Goal: Navigation & Orientation: Find specific page/section

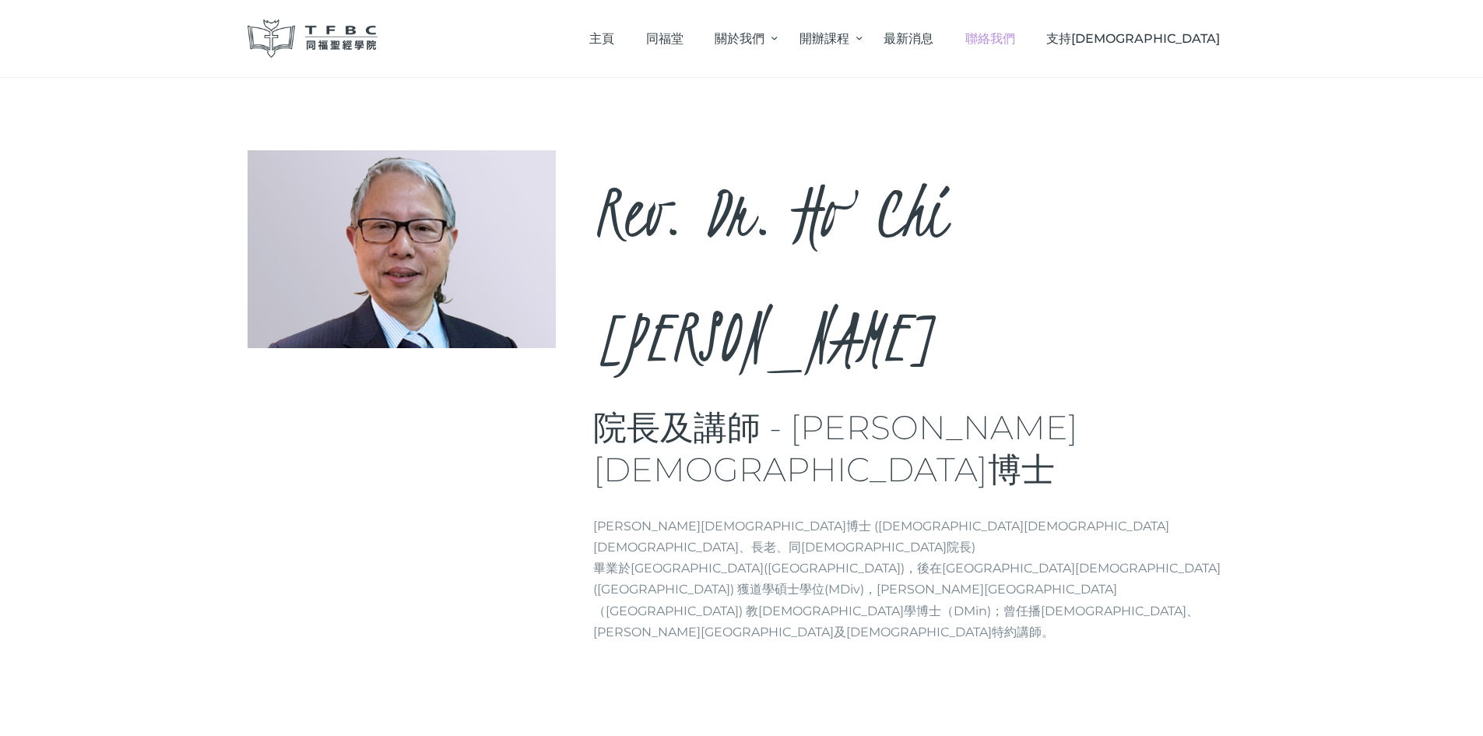
click at [1015, 40] on span "聯絡我們" at bounding box center [990, 38] width 50 height 15
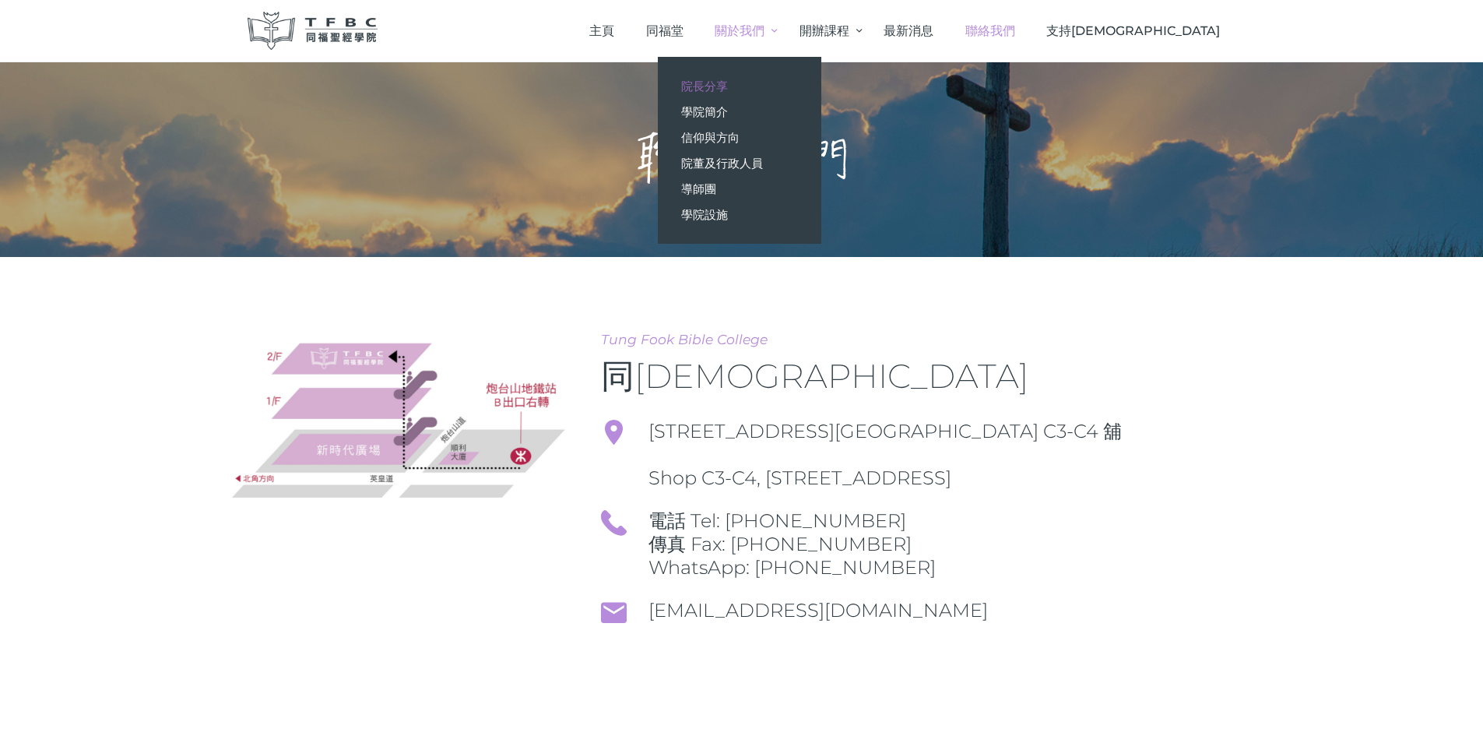
click at [821, 88] on link "院長分享" at bounding box center [739, 86] width 163 height 26
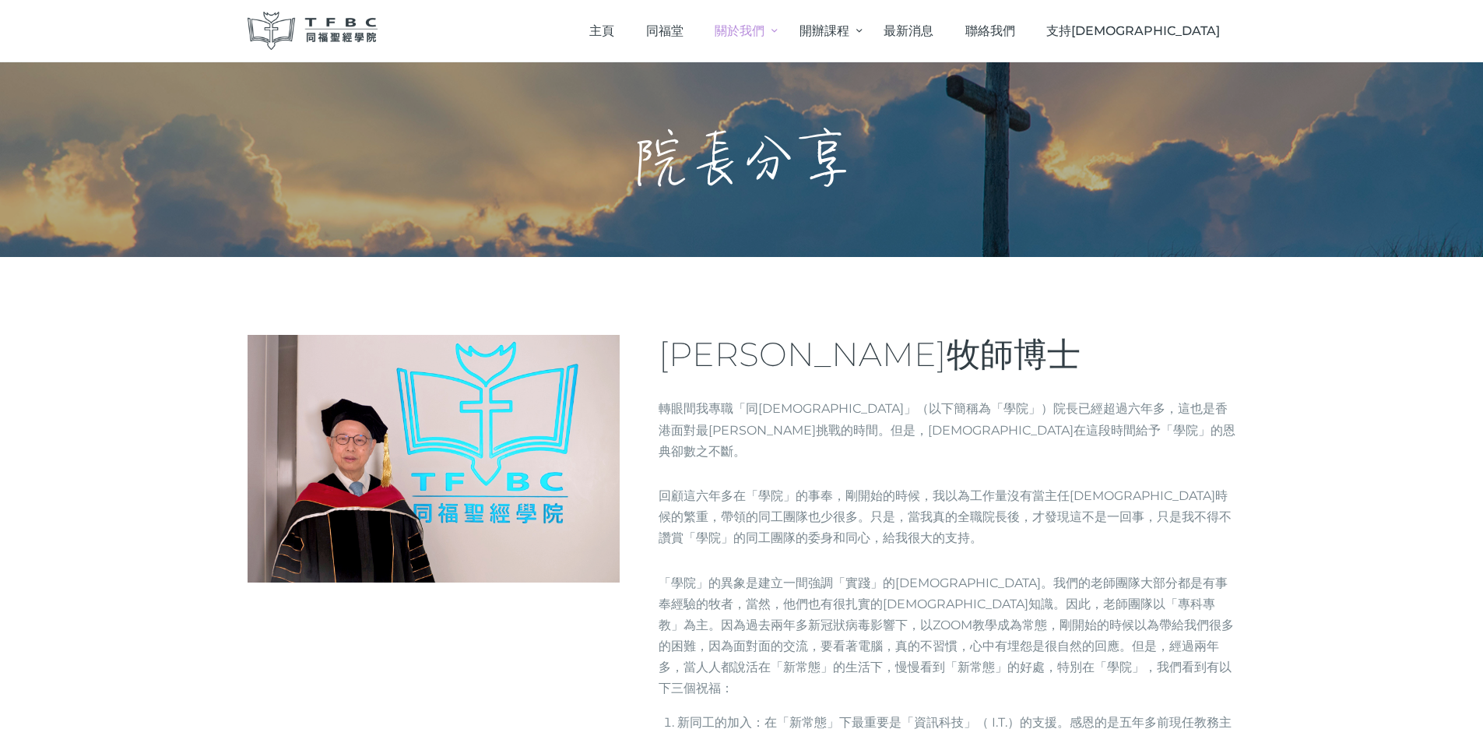
drag, startPoint x: 913, startPoint y: 302, endPoint x: 847, endPoint y: 103, distance: 210.0
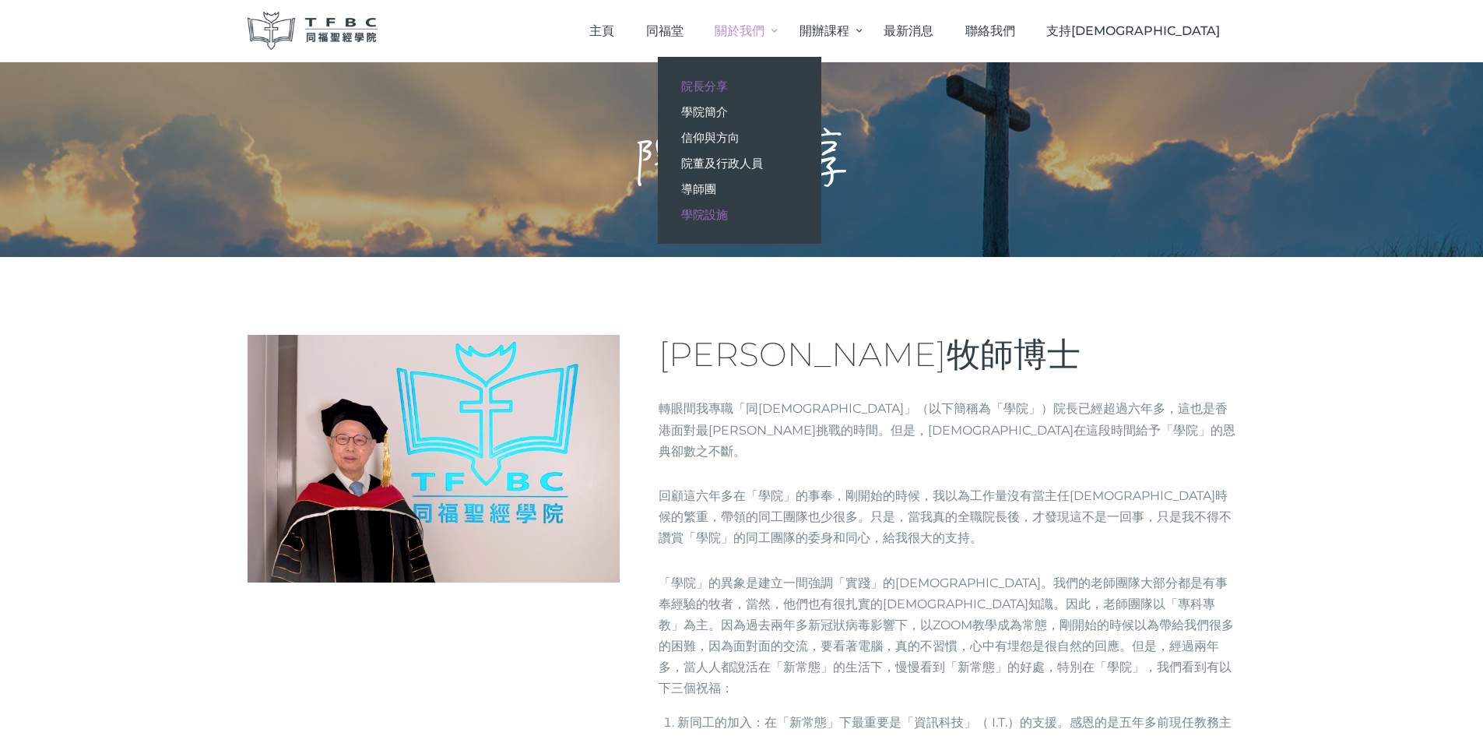
click at [819, 206] on link "學院設施" at bounding box center [739, 215] width 163 height 26
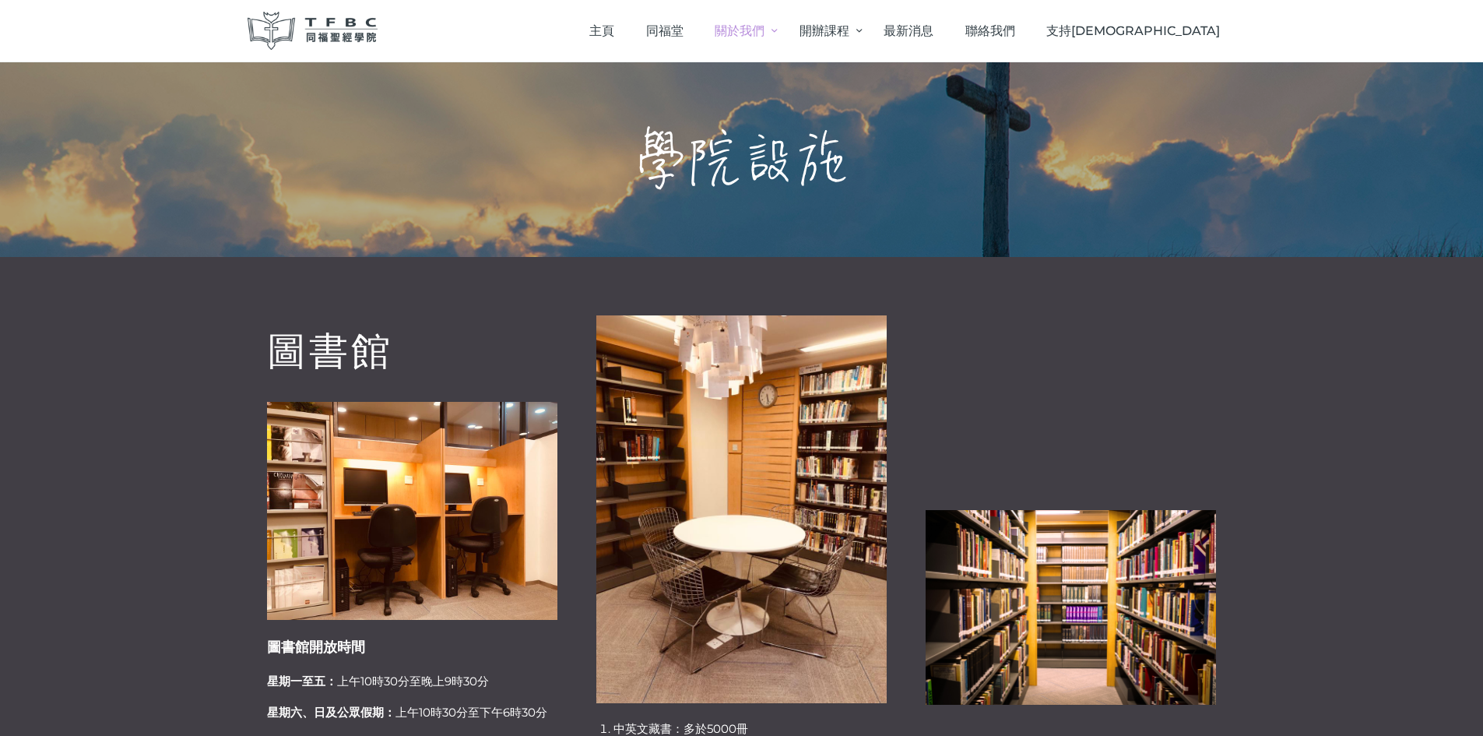
drag, startPoint x: 1126, startPoint y: 283, endPoint x: 868, endPoint y: 47, distance: 349.9
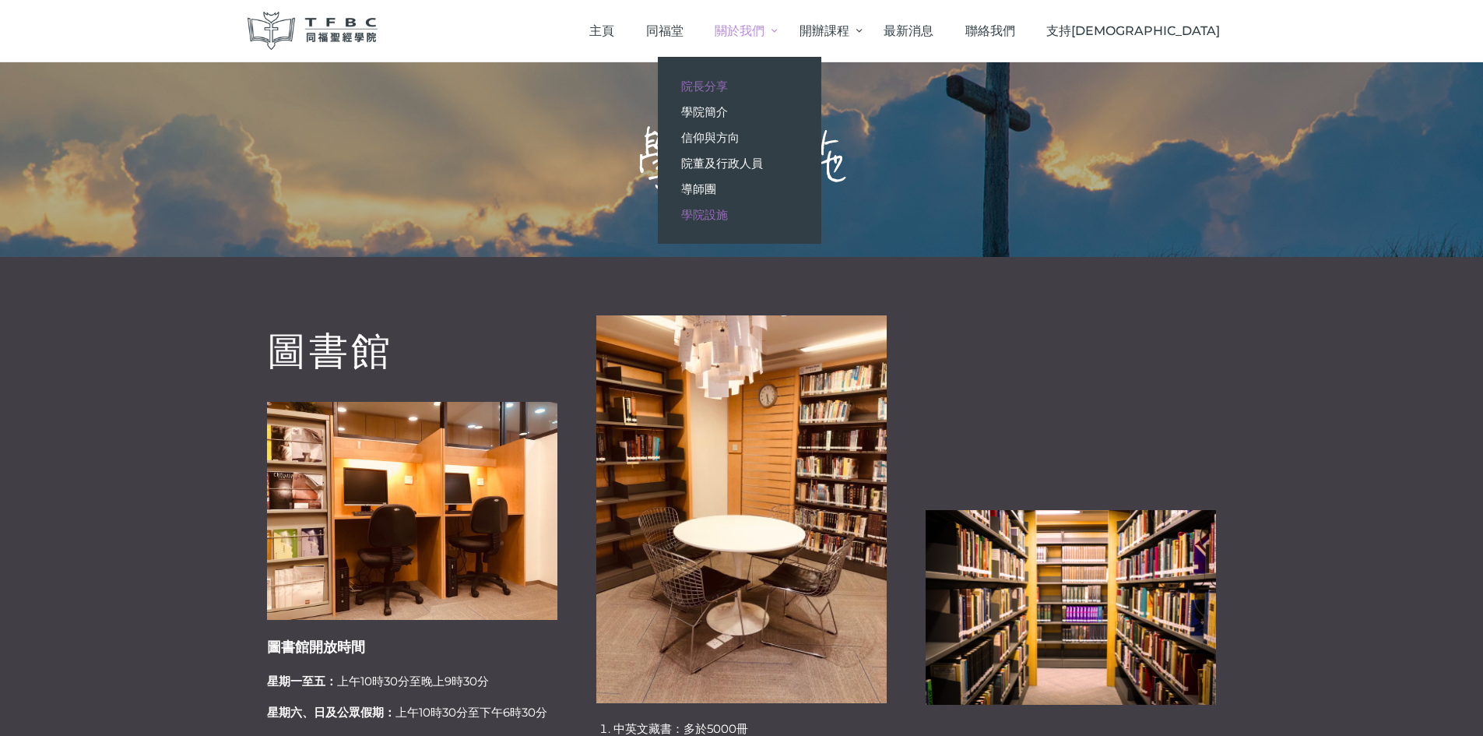
click at [728, 86] on span "院長分享" at bounding box center [704, 86] width 47 height 15
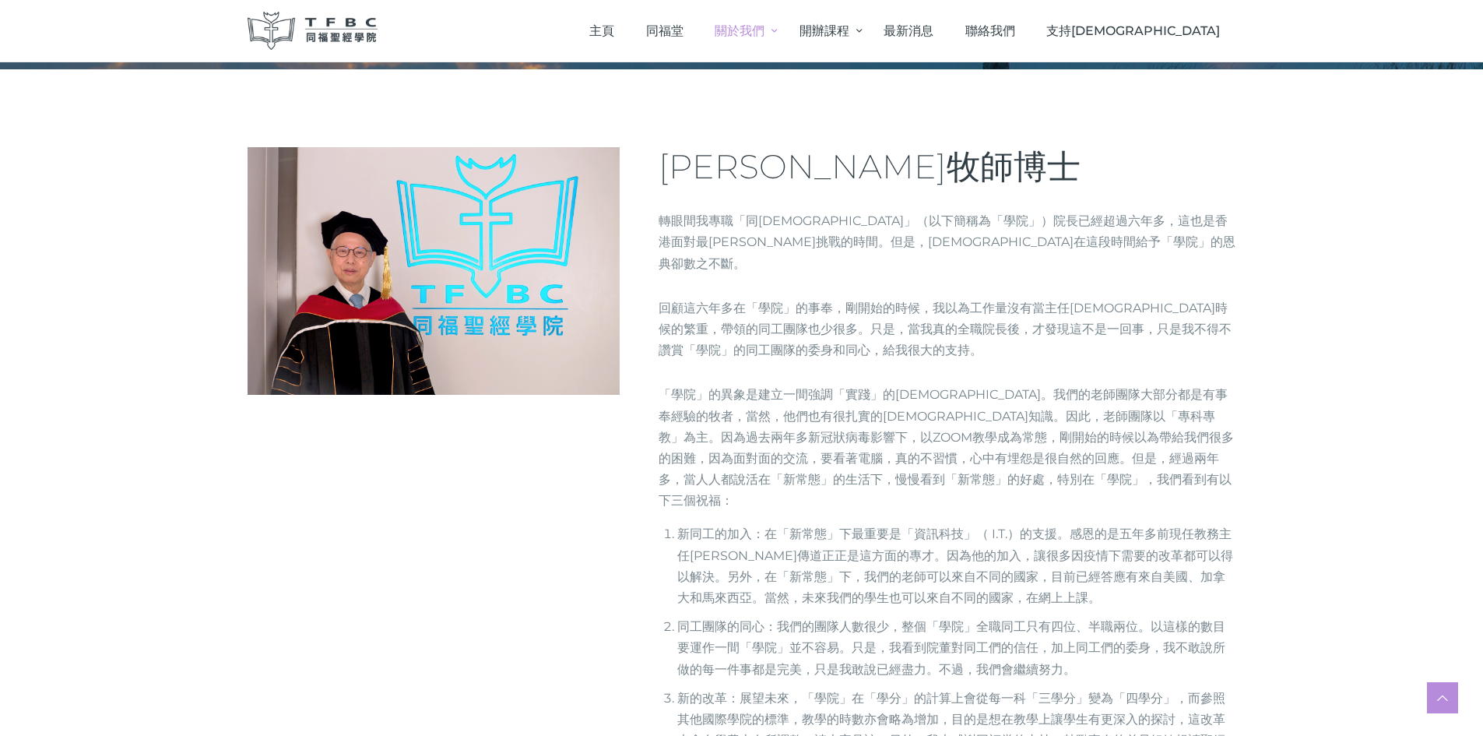
drag, startPoint x: 916, startPoint y: 301, endPoint x: 921, endPoint y: 349, distance: 47.8
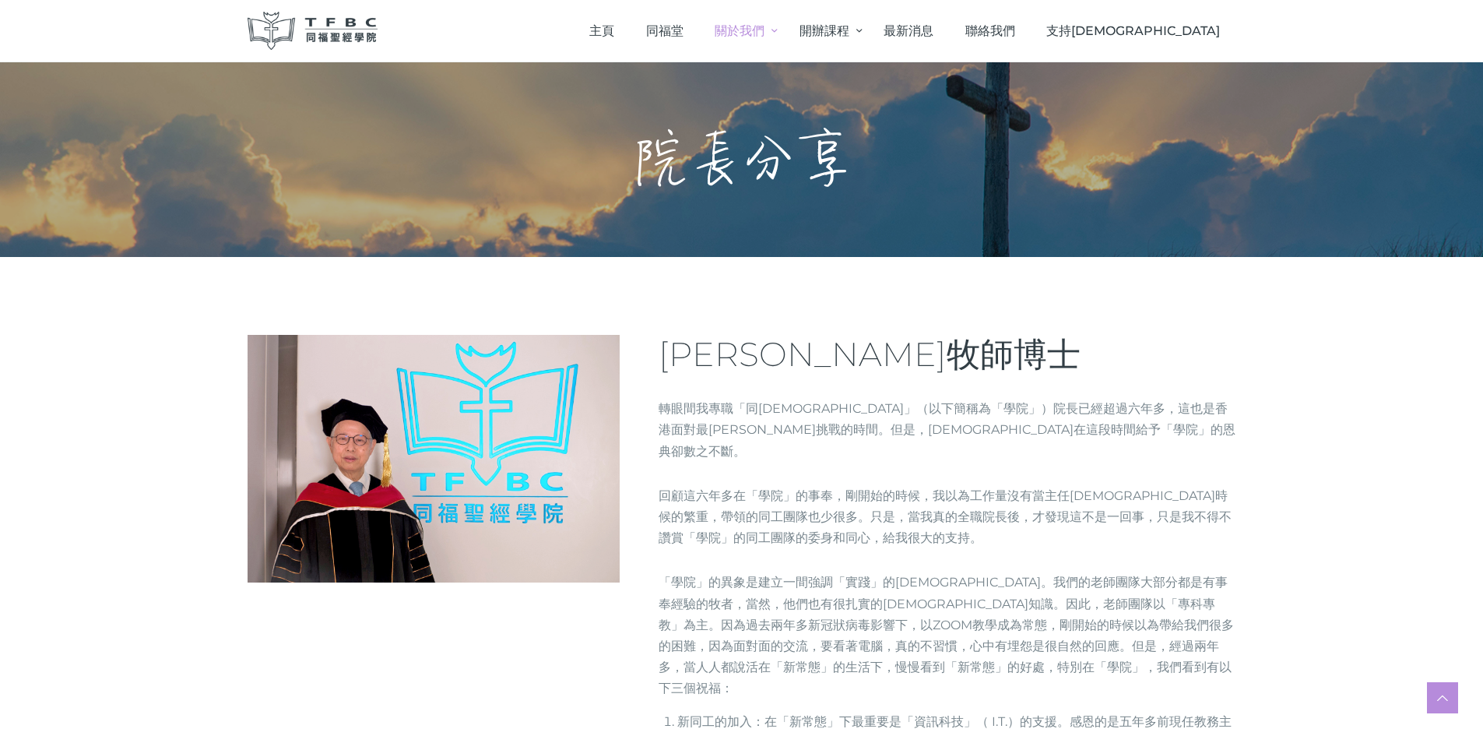
drag, startPoint x: 838, startPoint y: 187, endPoint x: 796, endPoint y: 68, distance: 126.1
